Goal: Task Accomplishment & Management: Manage account settings

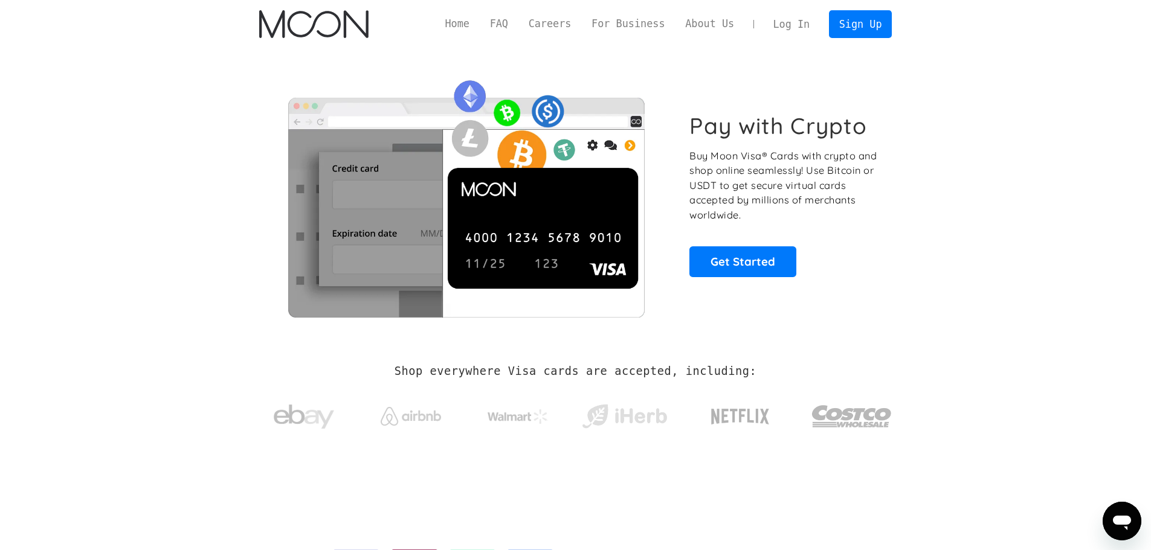
click at [816, 21] on link "Log In" at bounding box center [791, 24] width 57 height 27
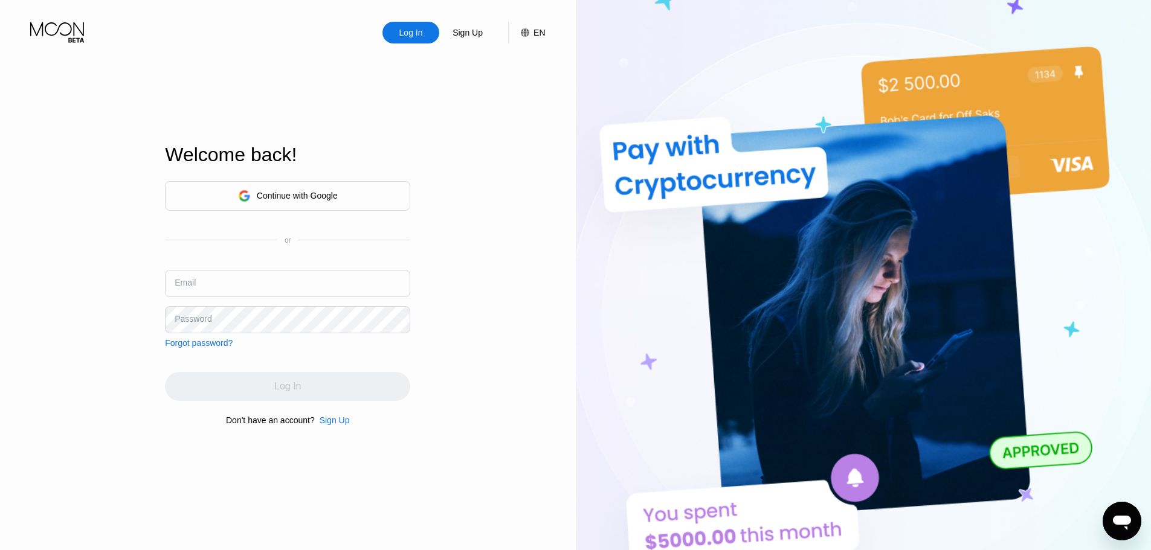
click at [304, 191] on div "Continue with Google" at bounding box center [297, 196] width 81 height 10
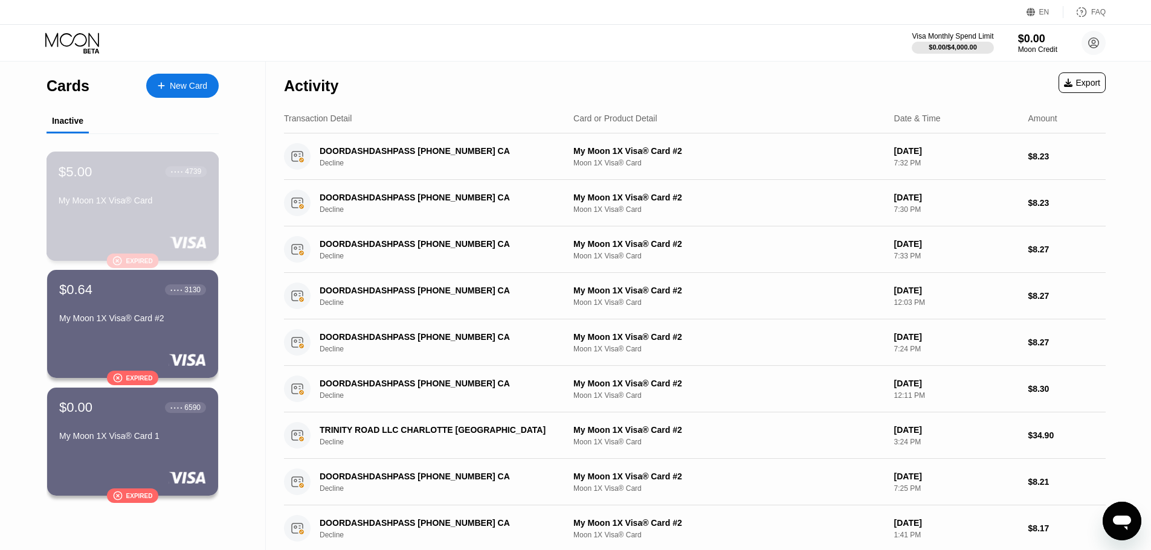
click at [120, 228] on div "$5.00 ● ● ● ● 4739 My Moon 1X Visa® Card  Expired" at bounding box center [133, 206] width 173 height 109
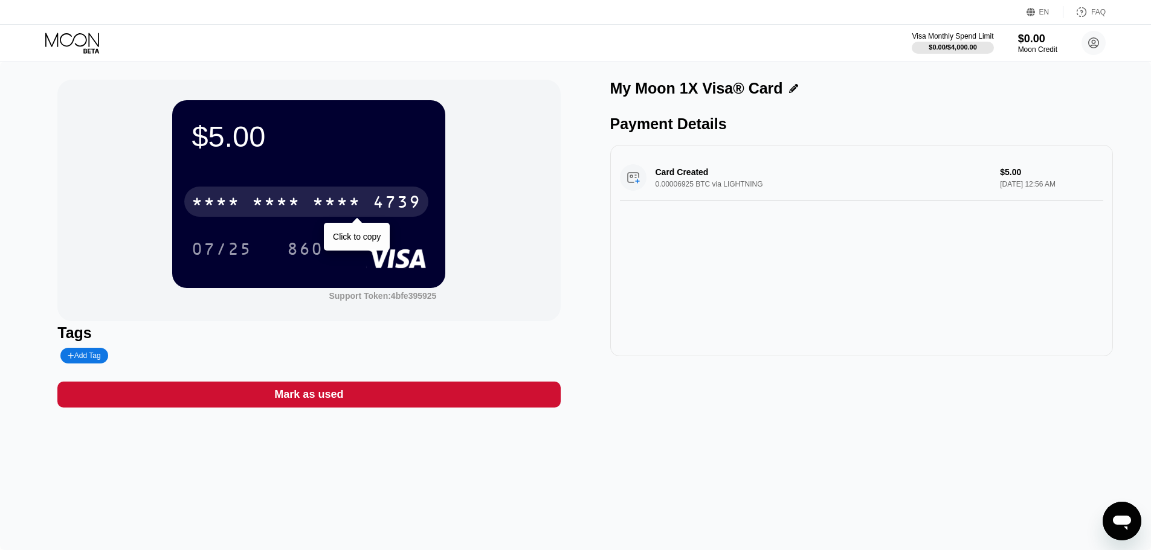
click at [323, 209] on div "* * * *" at bounding box center [336, 203] width 48 height 19
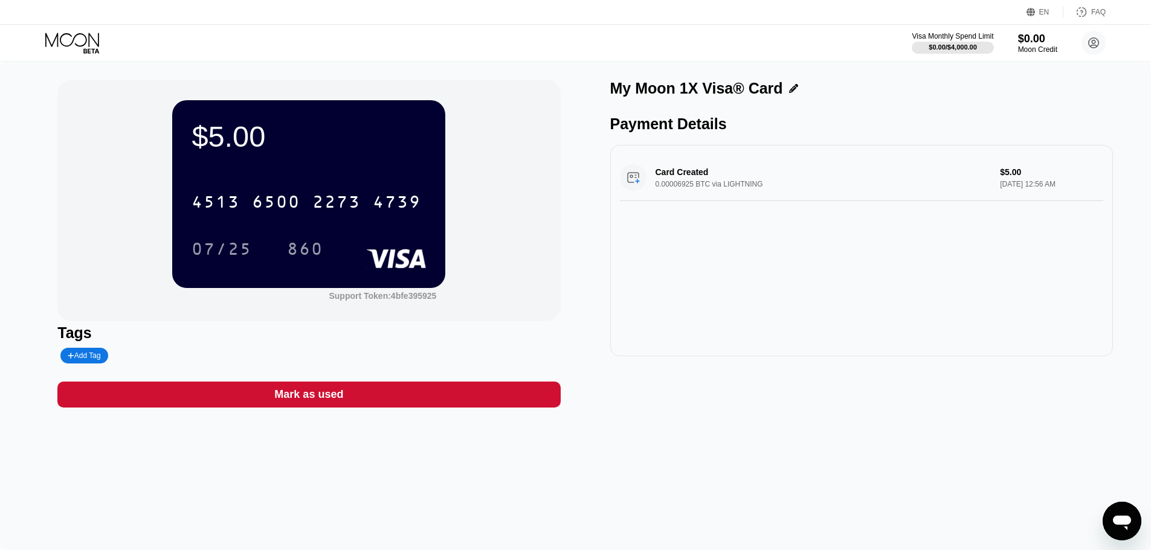
click at [74, 42] on icon at bounding box center [73, 43] width 56 height 21
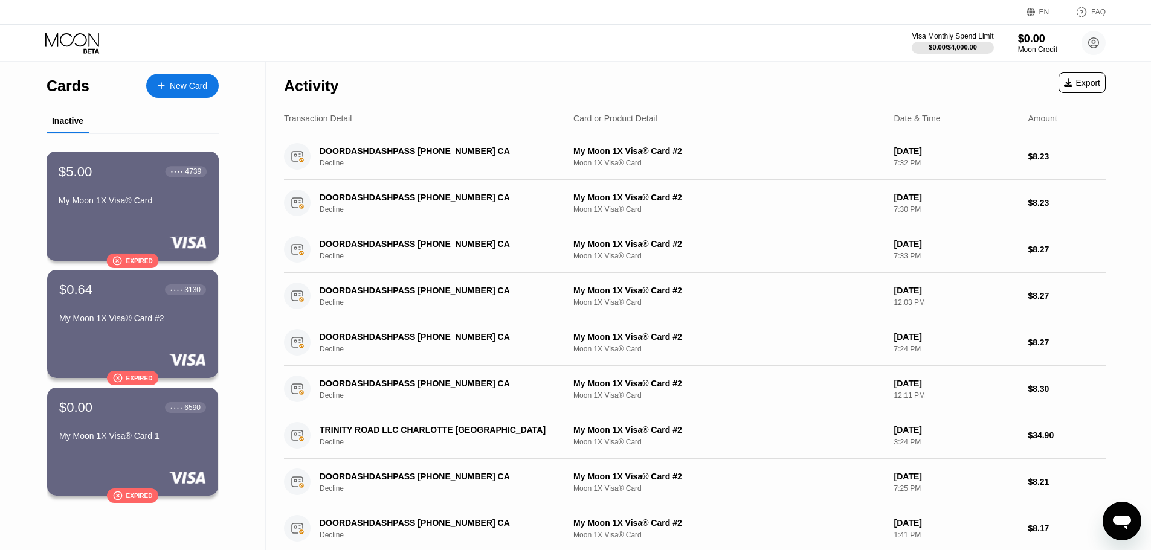
click at [172, 199] on div "$5.00 ● ● ● ● 4739 My Moon 1X Visa® Card" at bounding box center [133, 187] width 148 height 47
